Goal: Transaction & Acquisition: Book appointment/travel/reservation

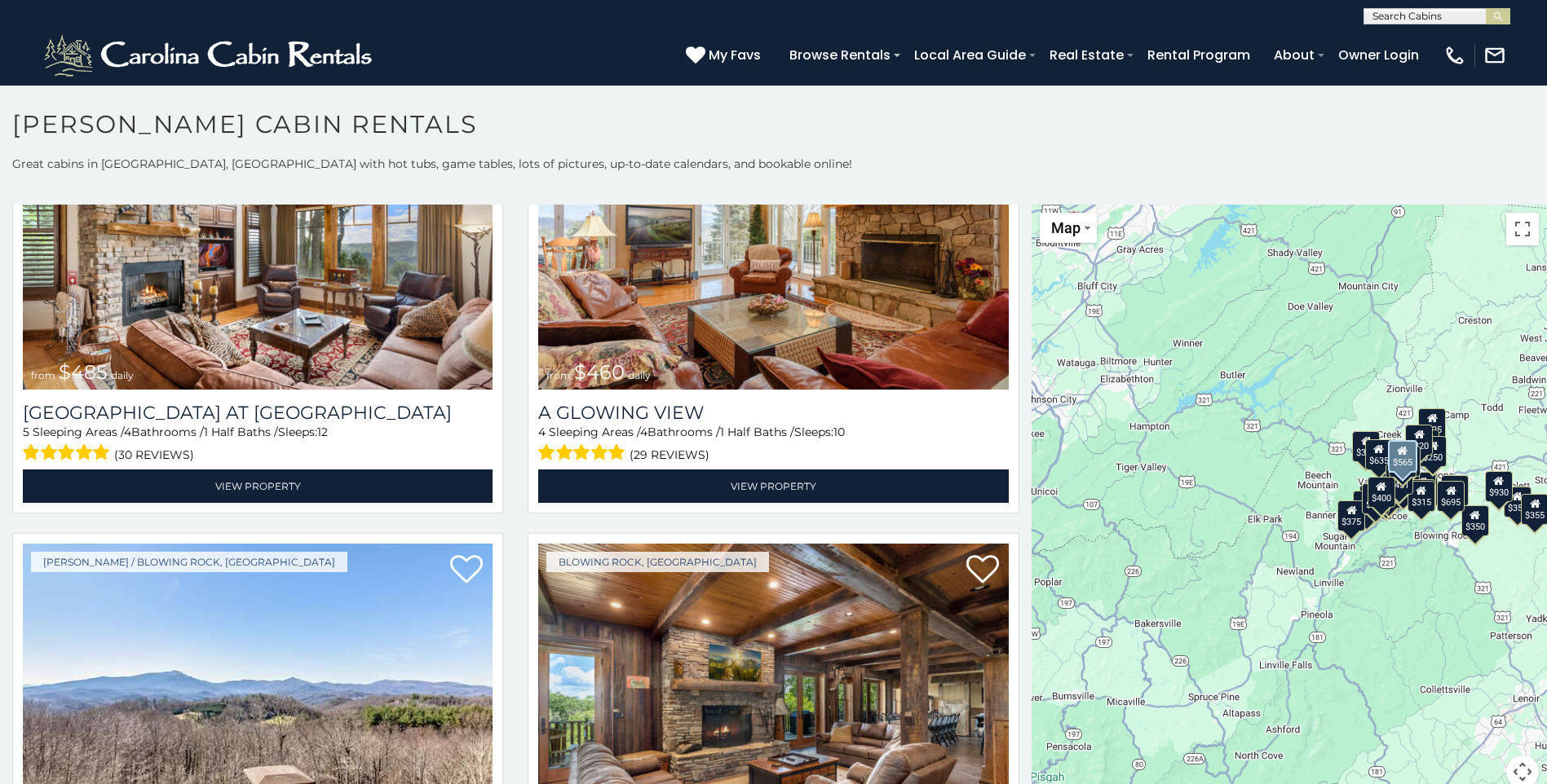
scroll to position [3423, 0]
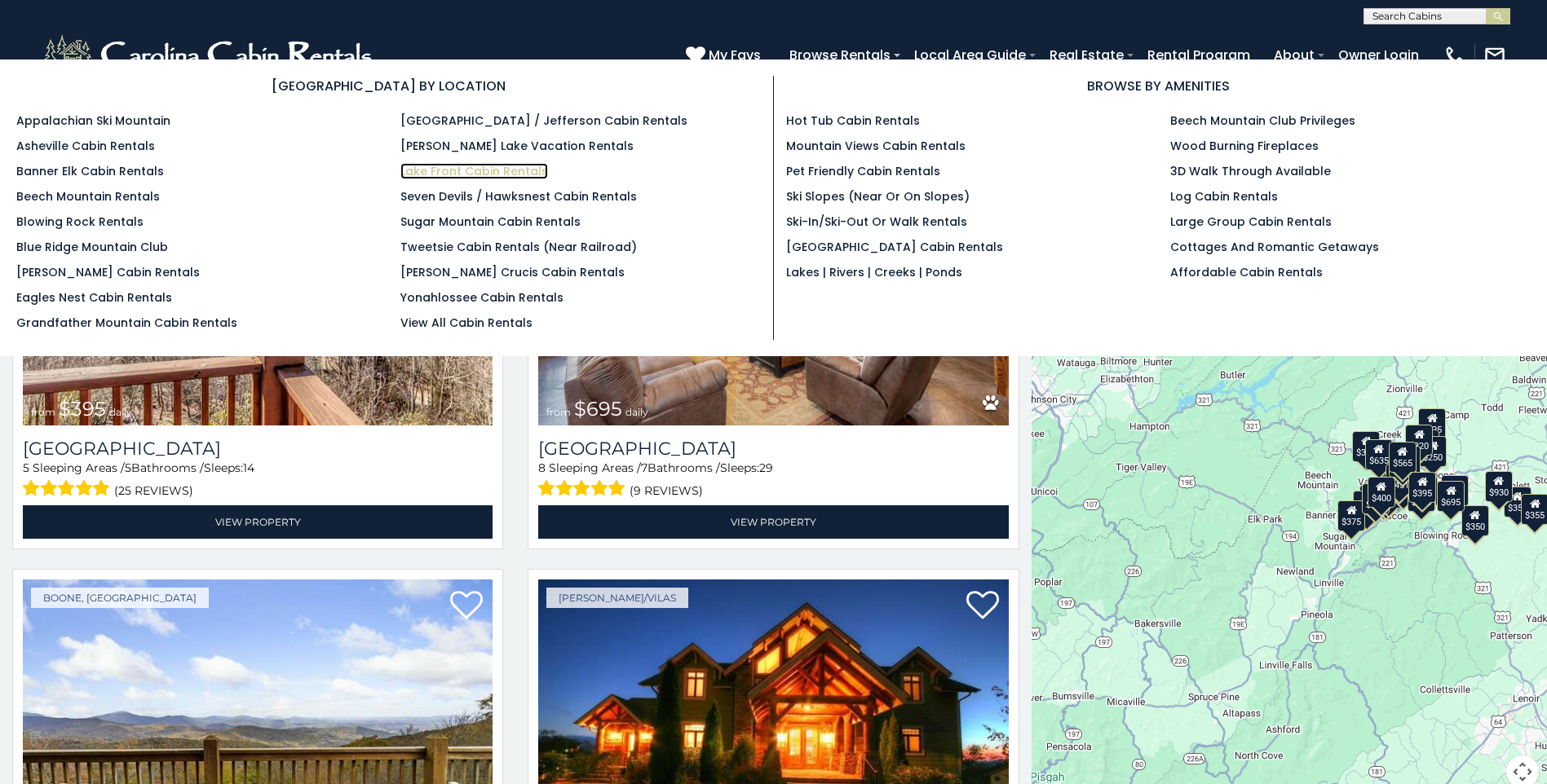
click at [513, 171] on link "Lake Front Cabin Rentals" at bounding box center [474, 171] width 148 height 16
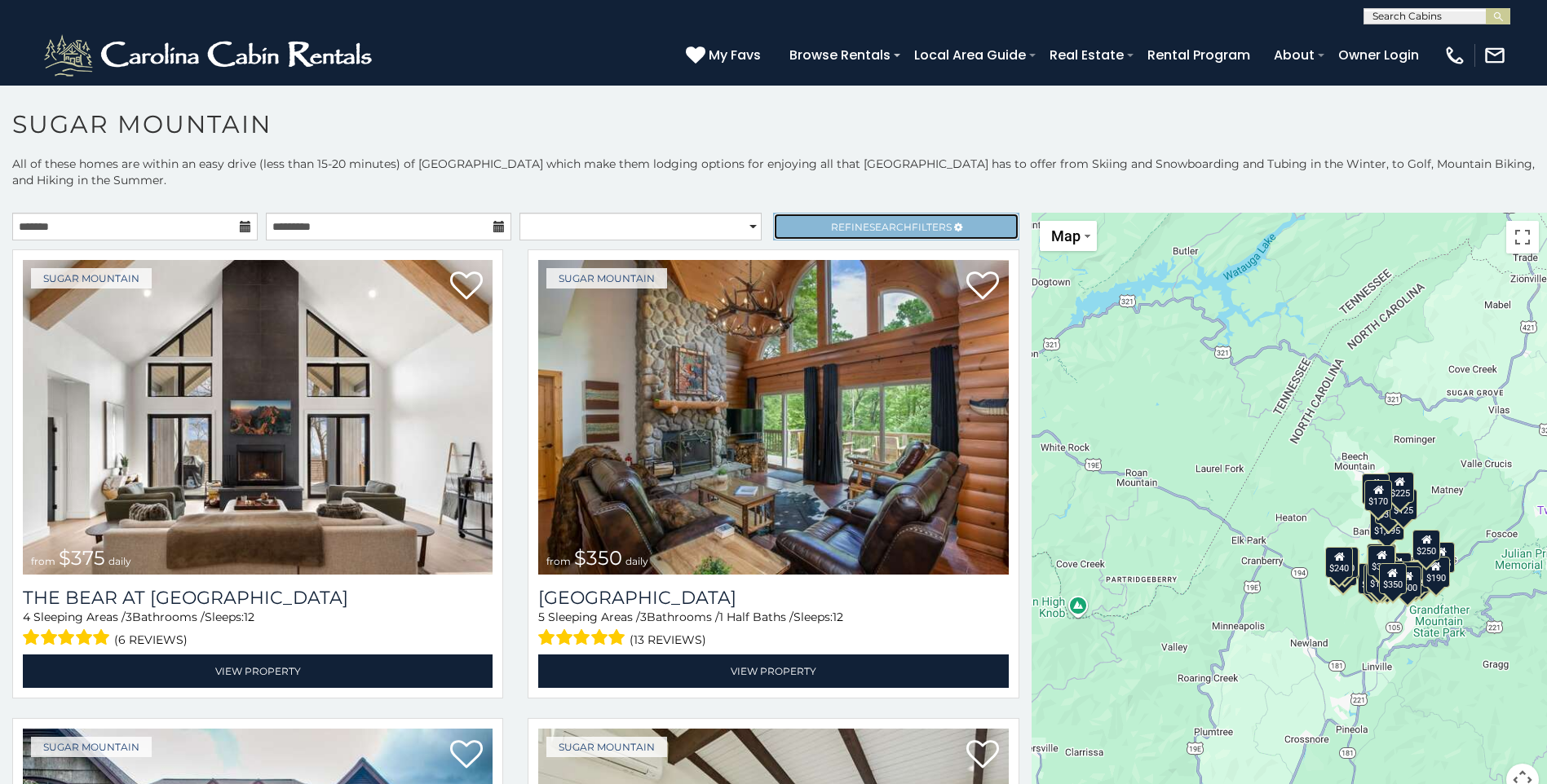
click at [911, 219] on link "Refine Search Filters" at bounding box center [895, 226] width 245 height 28
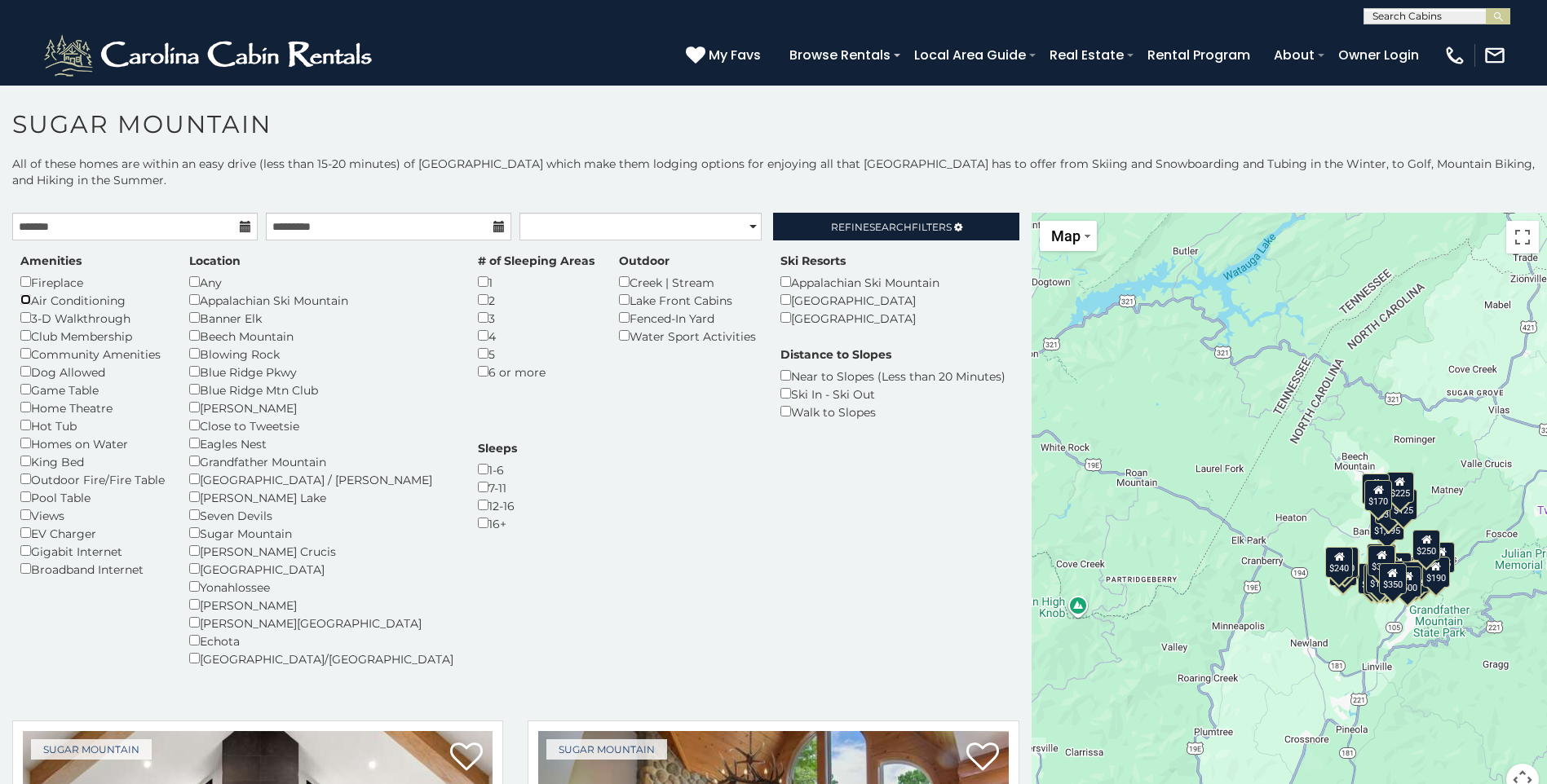
click at [24, 308] on div "Air Conditioning" at bounding box center [92, 300] width 144 height 18
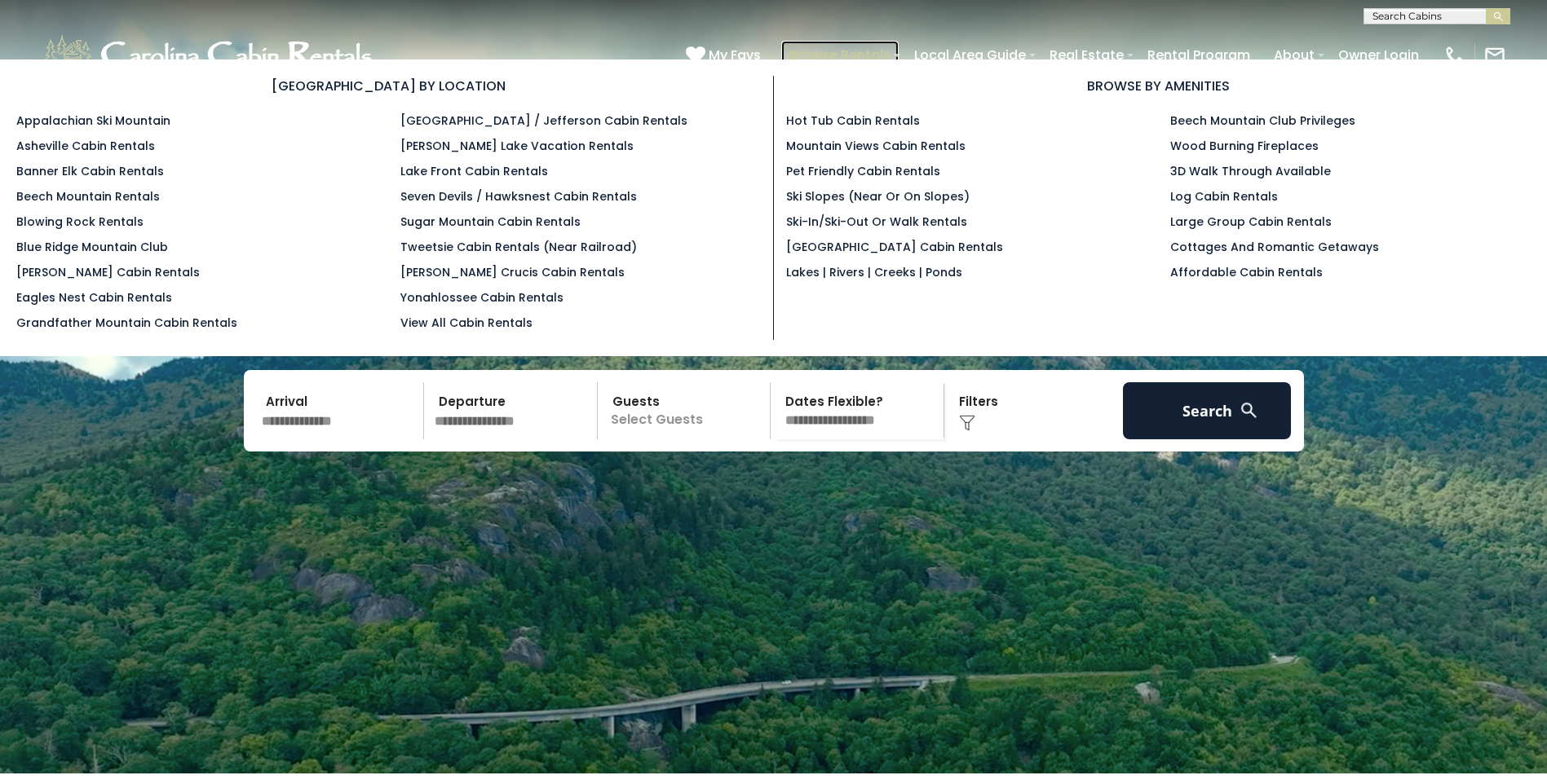
click at [848, 53] on link "Browse Rentals" at bounding box center [840, 55] width 117 height 29
